Goal: Task Accomplishment & Management: Manage account settings

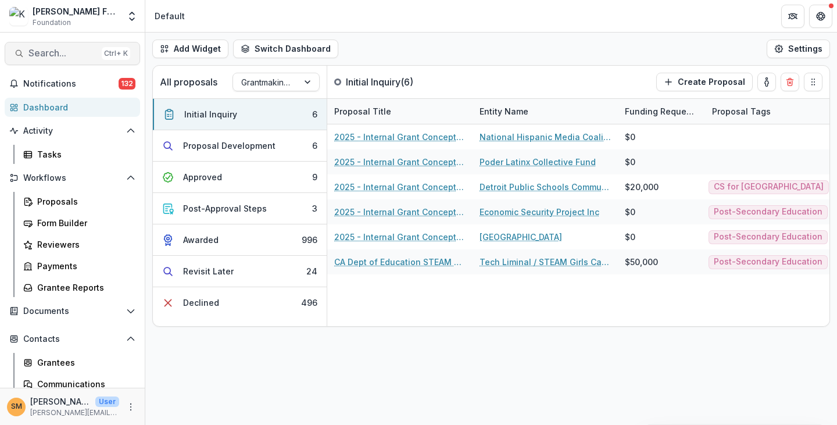
click at [41, 53] on span "Search..." at bounding box center [62, 53] width 69 height 11
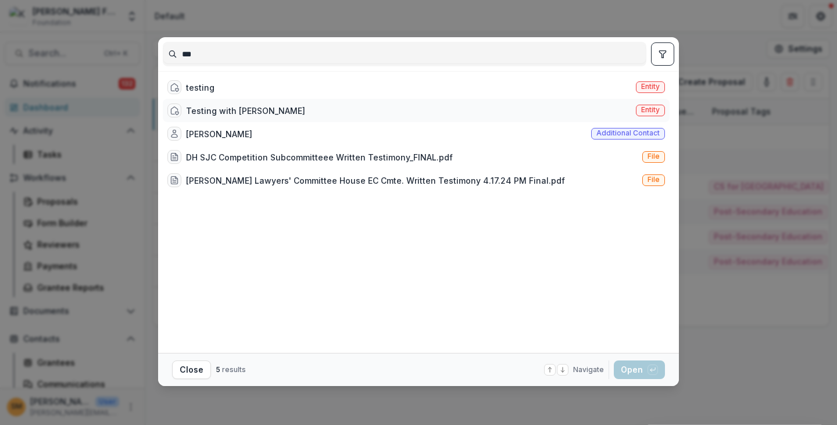
type input "***"
click at [643, 108] on span "Entity" at bounding box center [650, 110] width 19 height 8
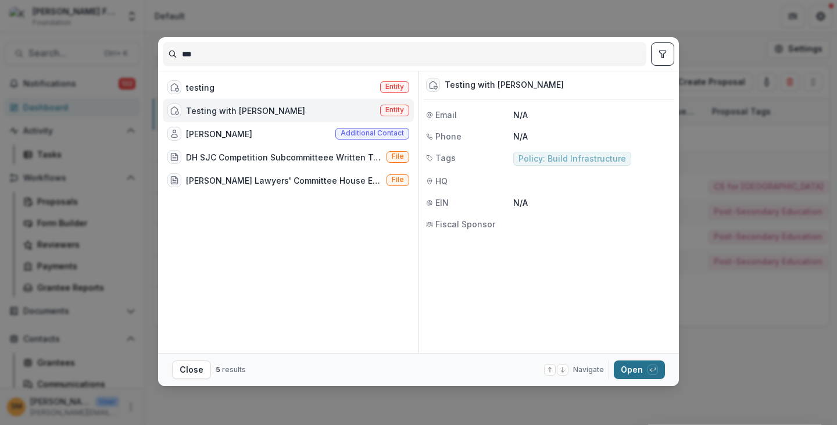
click at [633, 368] on button "Open with enter key" at bounding box center [639, 369] width 51 height 19
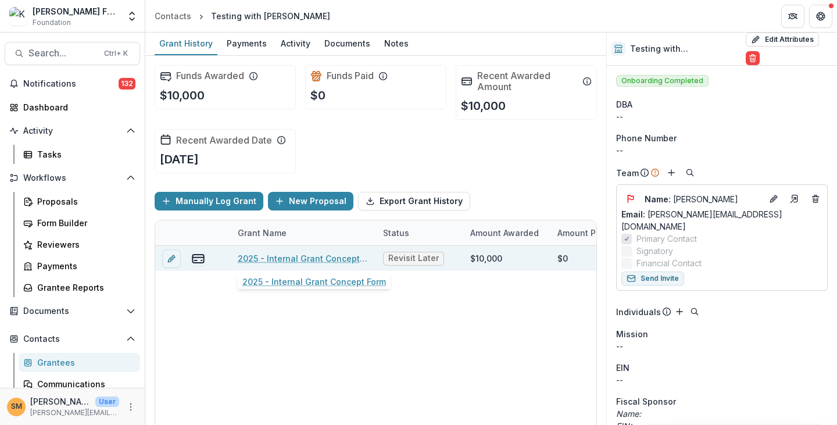
click at [281, 256] on link "2025 - Internal Grant Concept Form" at bounding box center [303, 258] width 131 height 12
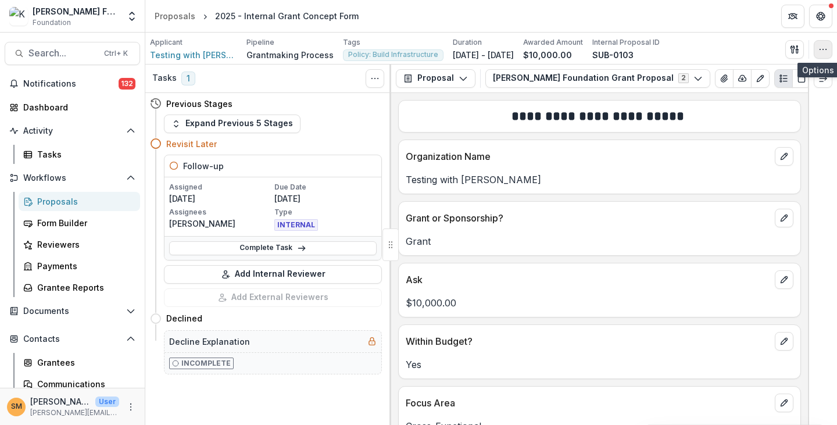
click at [823, 49] on icon "button" at bounding box center [822, 49] width 9 height 9
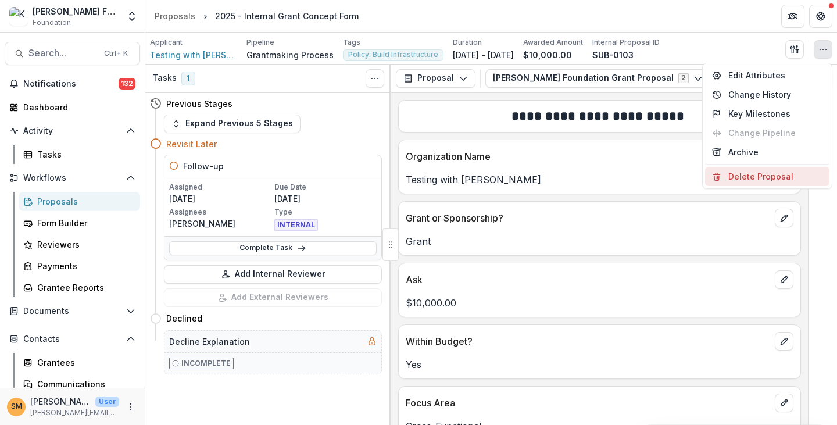
click at [736, 176] on button "Delete Proposal" at bounding box center [767, 176] width 124 height 19
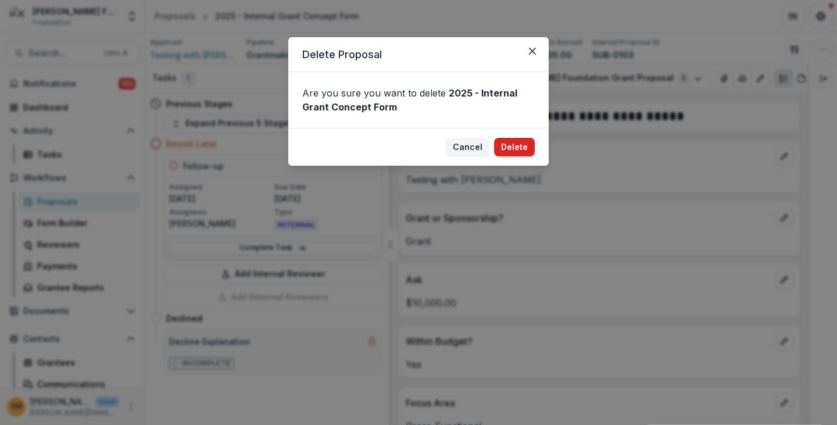
click at [523, 144] on button "Delete" at bounding box center [514, 147] width 41 height 19
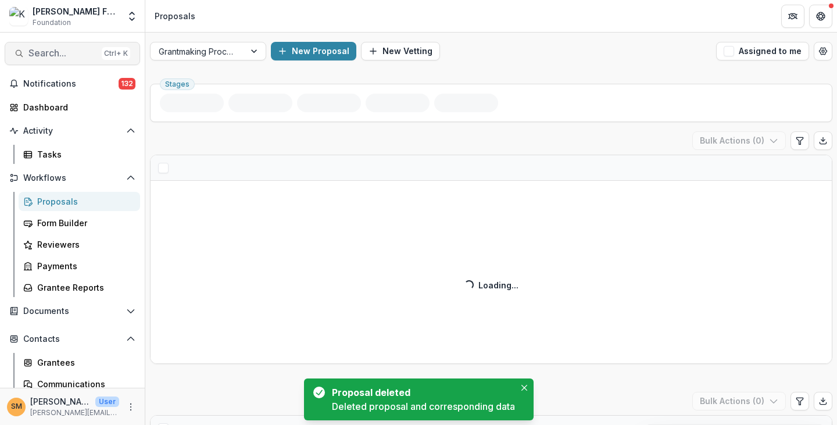
click at [64, 53] on span "Search..." at bounding box center [62, 53] width 69 height 11
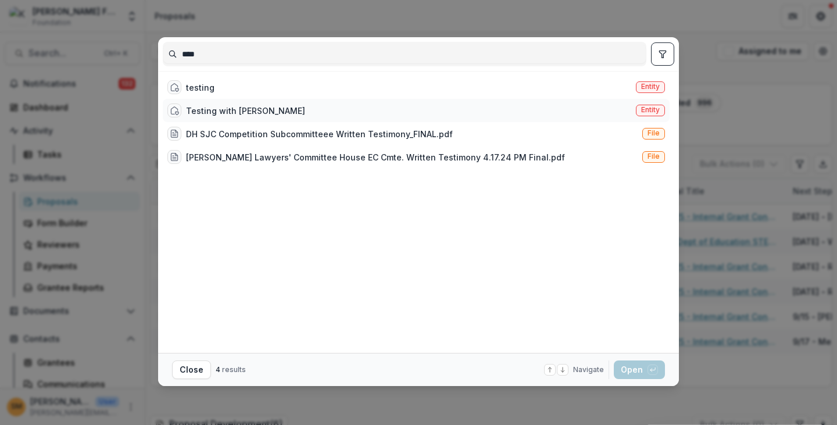
type input "****"
click at [239, 107] on div "Testing with [PERSON_NAME]" at bounding box center [245, 111] width 119 height 12
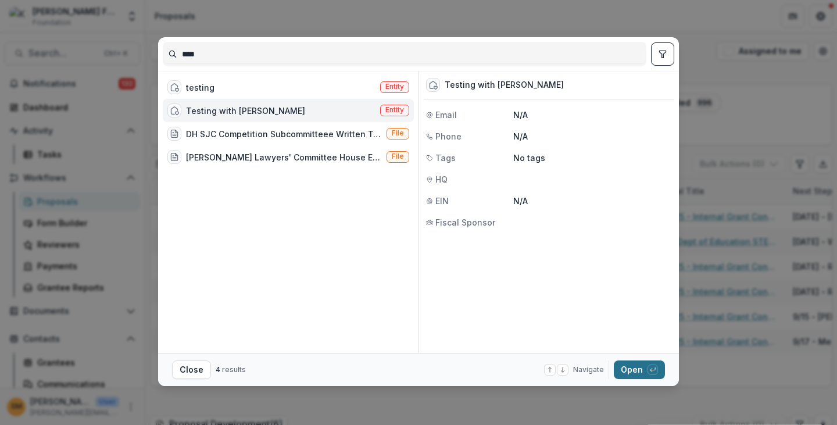
click at [636, 373] on button "Open with enter key" at bounding box center [639, 369] width 51 height 19
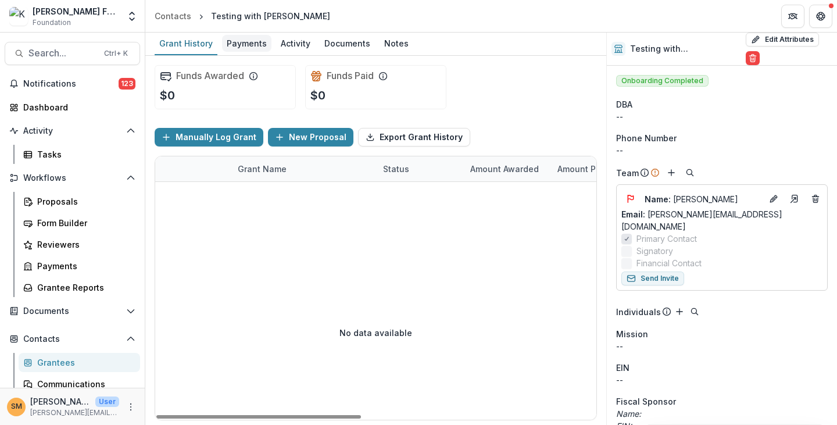
click at [242, 44] on div "Payments" at bounding box center [246, 43] width 49 height 17
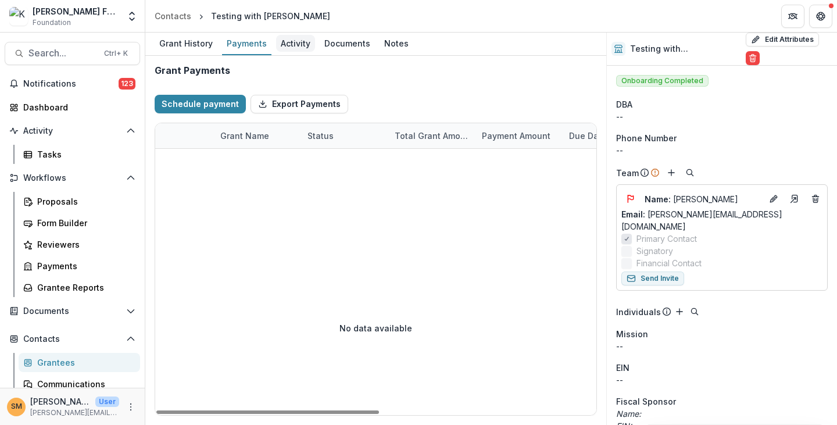
click at [285, 45] on div "Activity" at bounding box center [295, 43] width 39 height 17
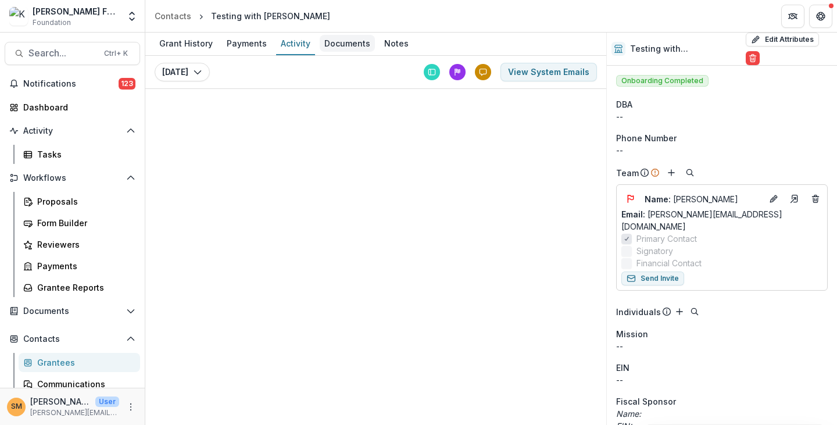
click at [328, 46] on div "Documents" at bounding box center [347, 43] width 55 height 17
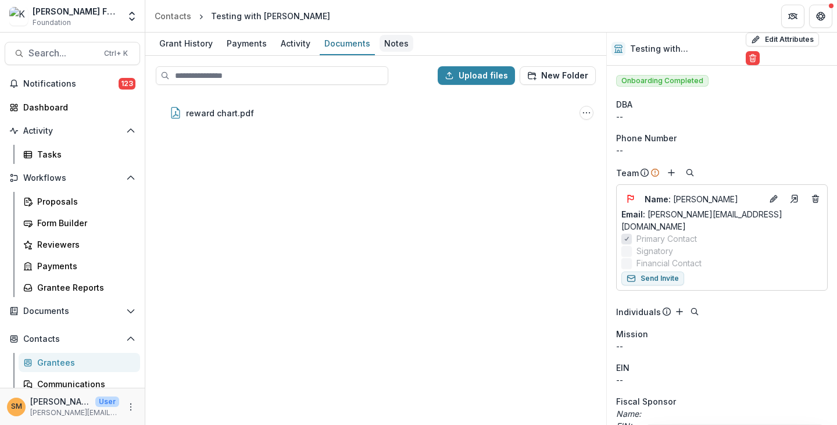
click at [396, 42] on div "Notes" at bounding box center [396, 43] width 34 height 17
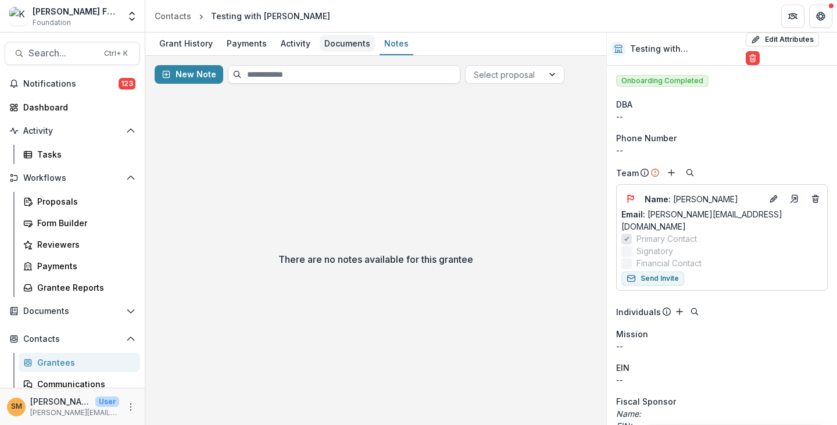
click at [331, 46] on div "Documents" at bounding box center [347, 43] width 55 height 17
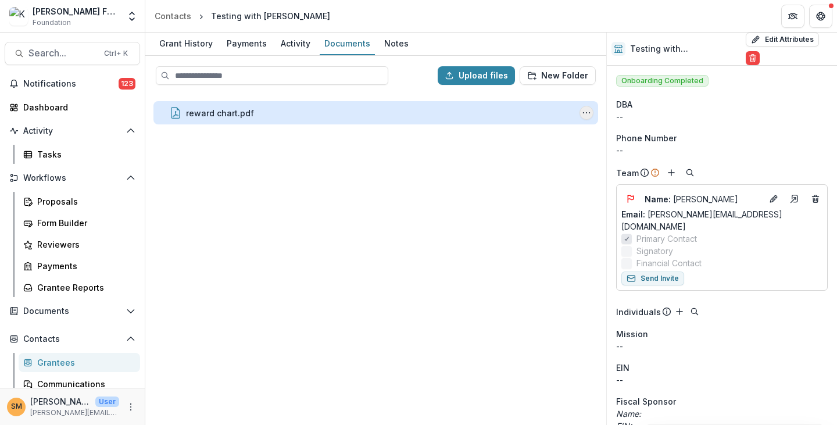
click at [587, 108] on icon "reward chart.pdf Options" at bounding box center [586, 112] width 9 height 9
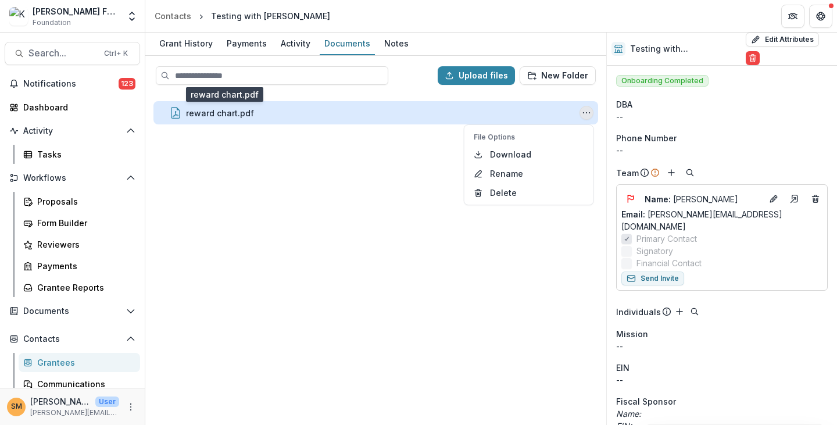
click at [224, 109] on div "reward chart.pdf" at bounding box center [220, 113] width 68 height 12
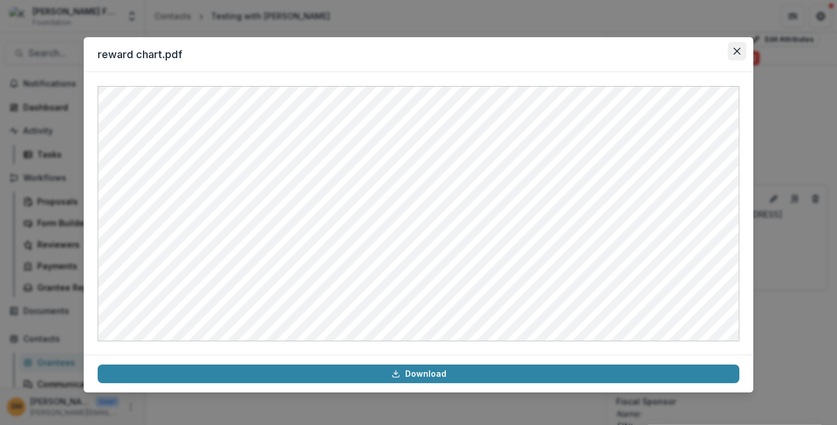
click at [736, 55] on button "Close" at bounding box center [737, 51] width 19 height 19
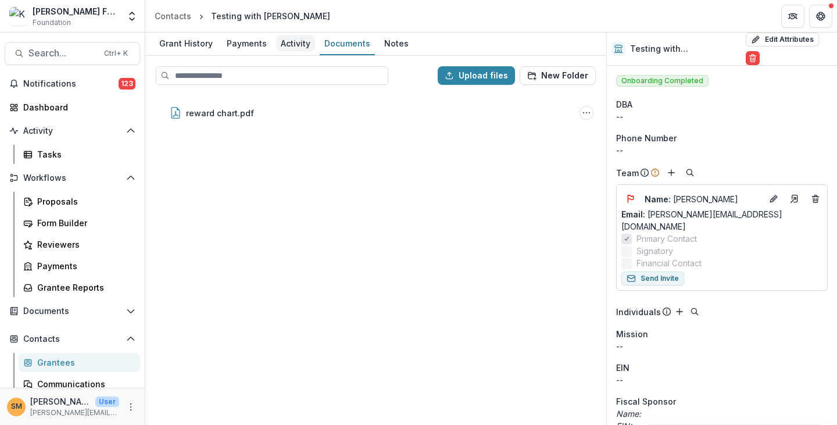
click at [292, 46] on div "Activity" at bounding box center [295, 43] width 39 height 17
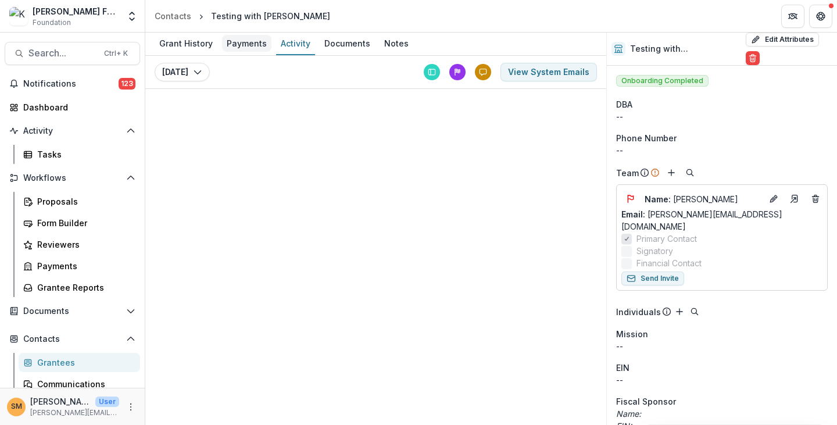
click at [243, 50] on div "Payments" at bounding box center [246, 43] width 49 height 17
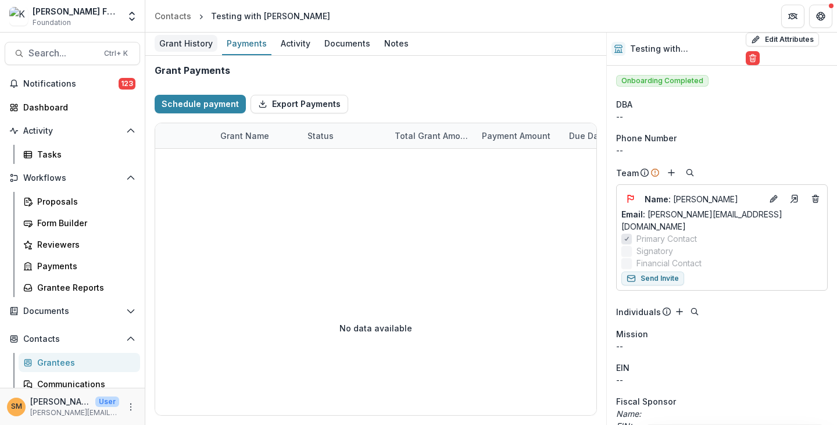
click at [191, 47] on div "Grant History" at bounding box center [186, 43] width 63 height 17
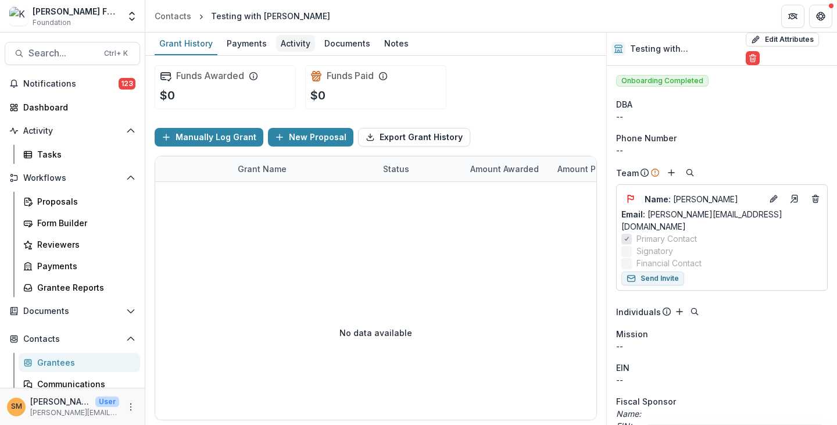
click at [286, 42] on div "Activity" at bounding box center [295, 43] width 39 height 17
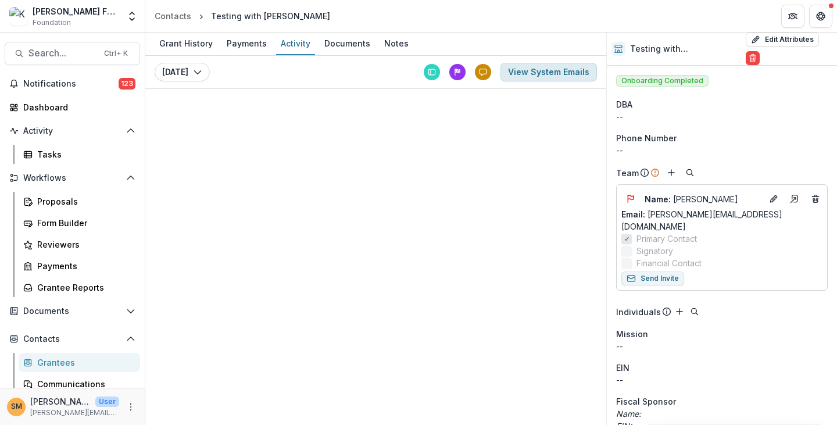
click at [535, 71] on button "View System Emails" at bounding box center [548, 72] width 96 height 19
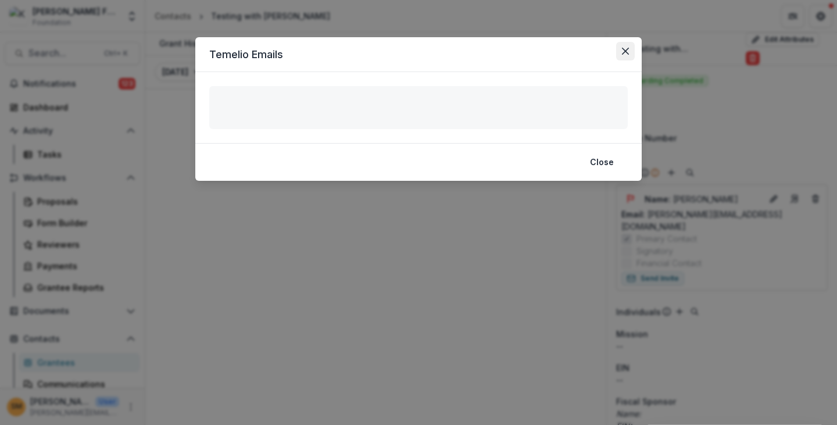
click at [623, 53] on icon "Close" at bounding box center [625, 51] width 7 height 7
